Goal: Task Accomplishment & Management: Manage account settings

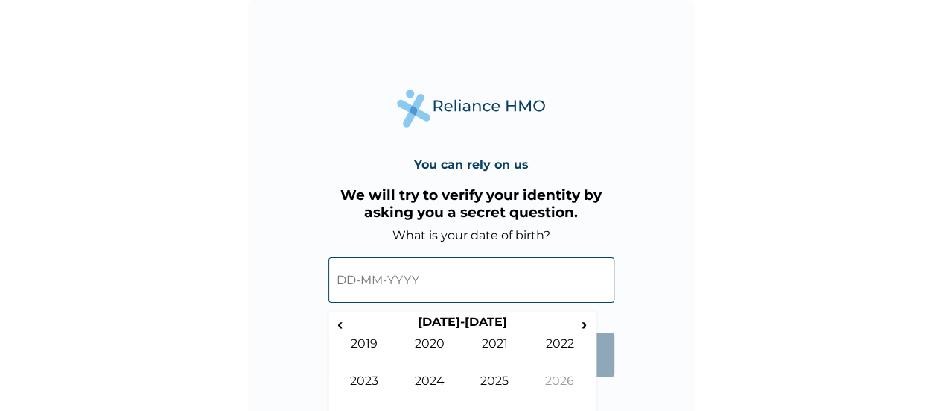
click at [407, 279] on input "text" at bounding box center [472, 279] width 286 height 45
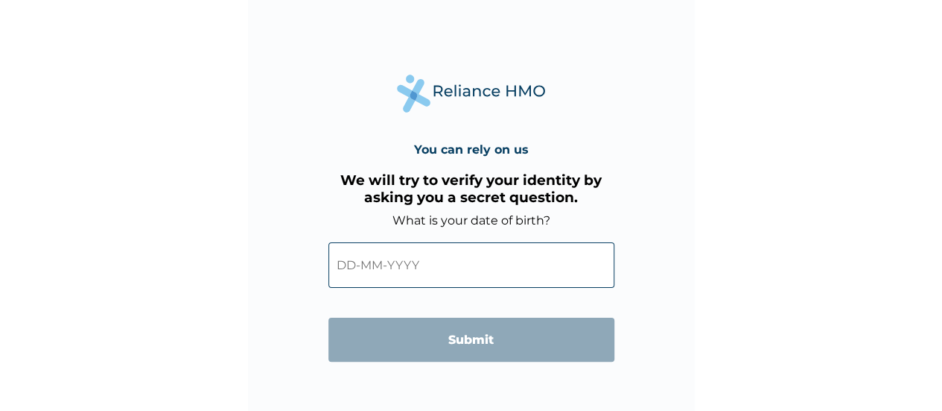
scroll to position [36, 0]
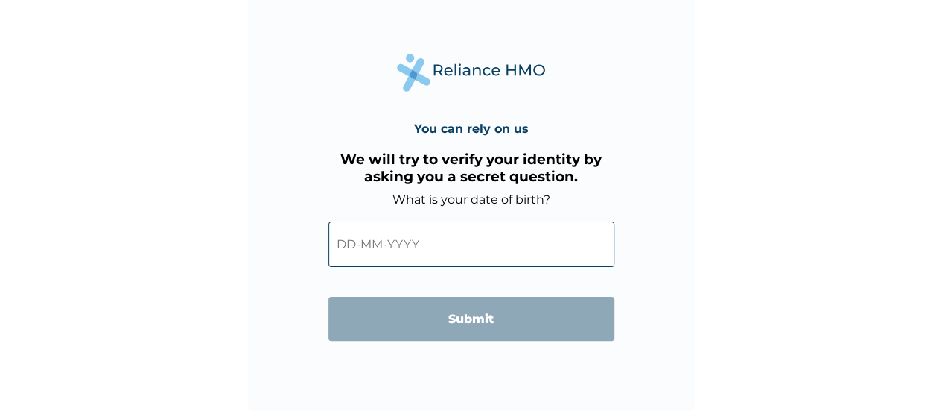
click at [410, 241] on input "text" at bounding box center [472, 243] width 286 height 45
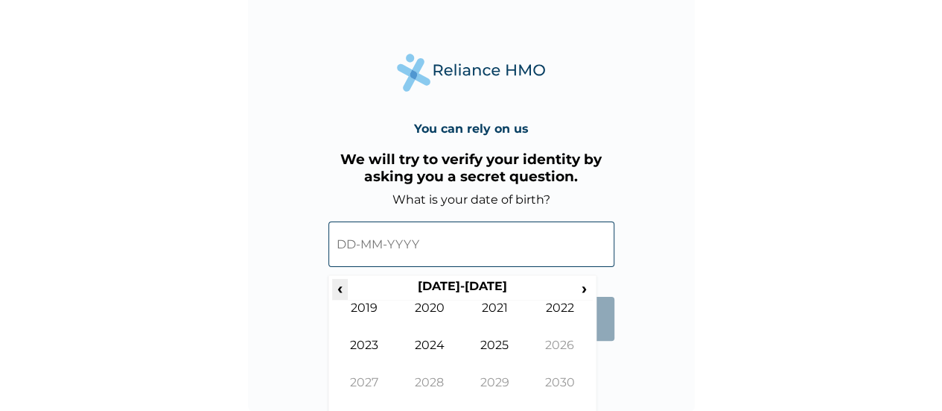
click at [342, 288] on span "‹" at bounding box center [340, 288] width 16 height 19
click at [548, 314] on td "1992" at bounding box center [560, 318] width 66 height 37
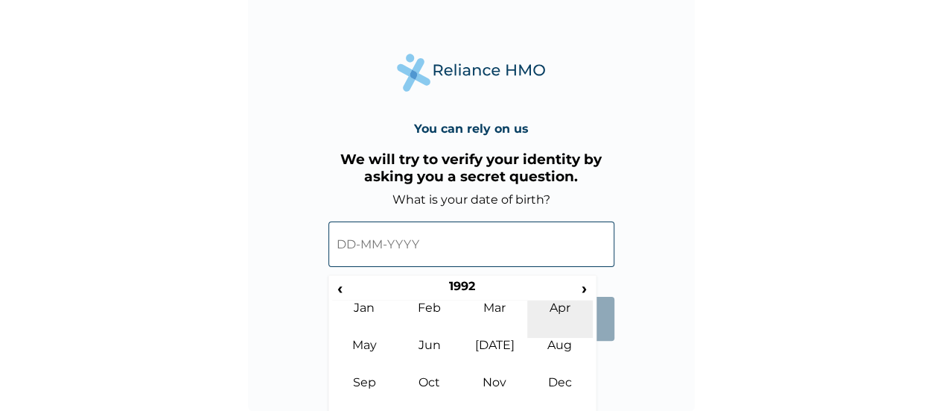
click at [554, 302] on td "Apr" at bounding box center [560, 318] width 66 height 37
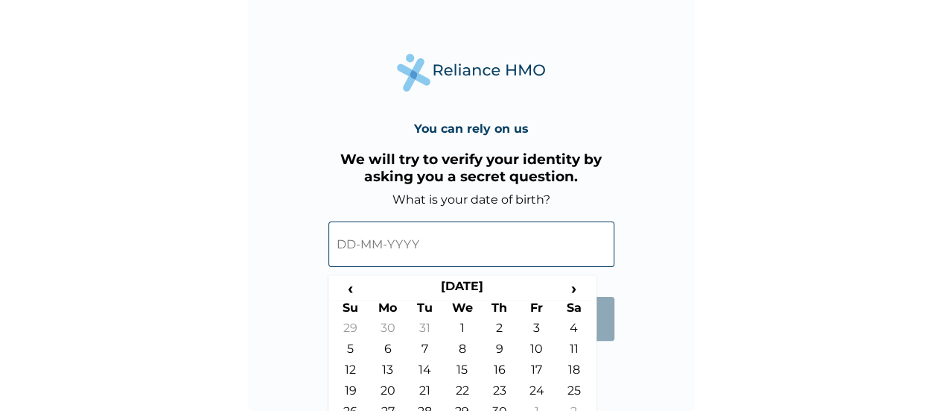
click at [610, 343] on form "What is your date of birth? ‹ April 1992 › Su Mo Tu We Th Fr Sa 29 30 31 1 2 3 …" at bounding box center [472, 273] width 286 height 163
click at [457, 248] on input "text" at bounding box center [472, 243] width 286 height 45
click at [349, 405] on td "26" at bounding box center [350, 414] width 37 height 21
type input "26-04-1992"
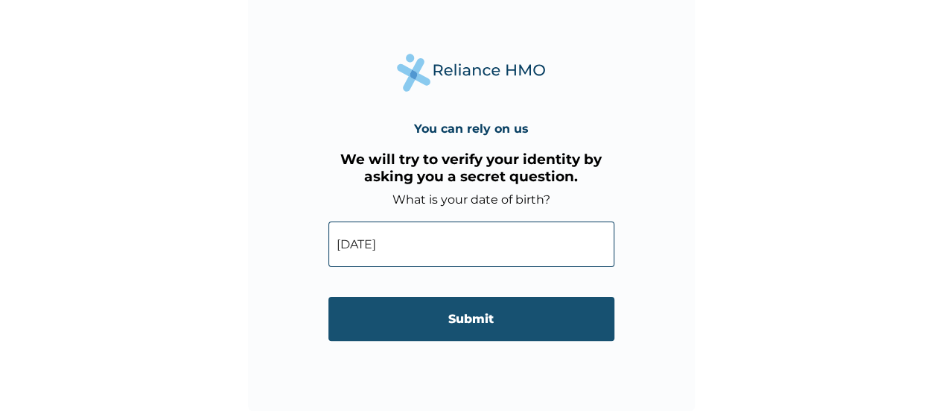
click at [536, 312] on input "Submit" at bounding box center [472, 319] width 286 height 44
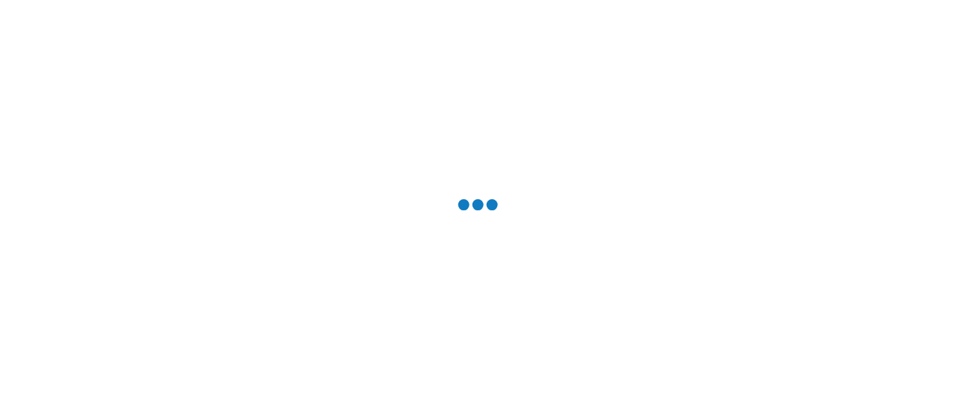
scroll to position [0, 0]
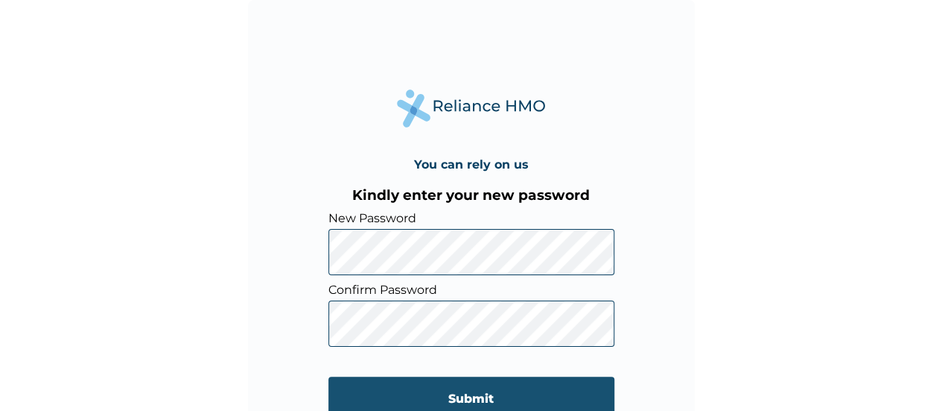
click at [486, 394] on input "Submit" at bounding box center [472, 398] width 286 height 44
